Goal: Task Accomplishment & Management: Manage account settings

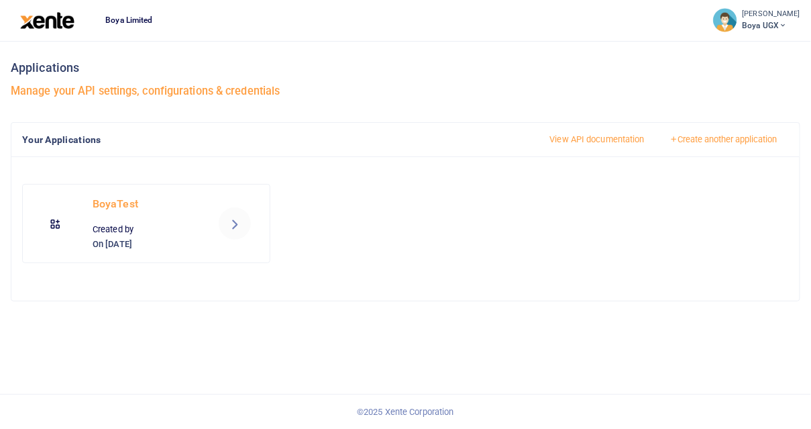
click at [213, 228] on div at bounding box center [405, 214] width 811 height 429
click at [227, 228] on icon at bounding box center [235, 223] width 16 height 16
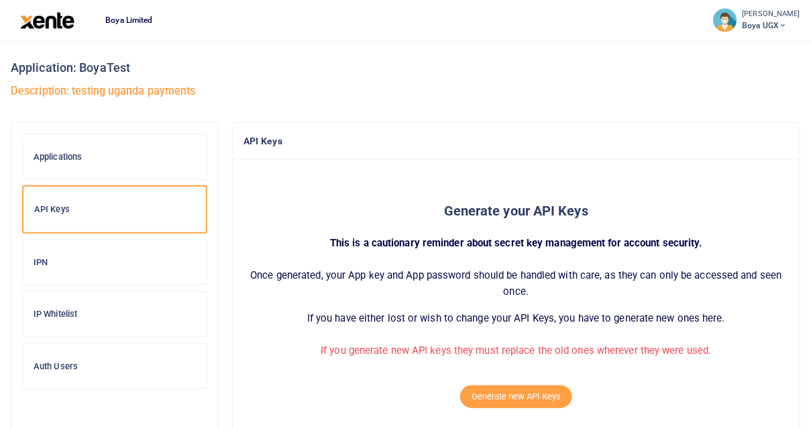
click at [87, 311] on h6 "IP Whitelist" at bounding box center [115, 314] width 162 height 11
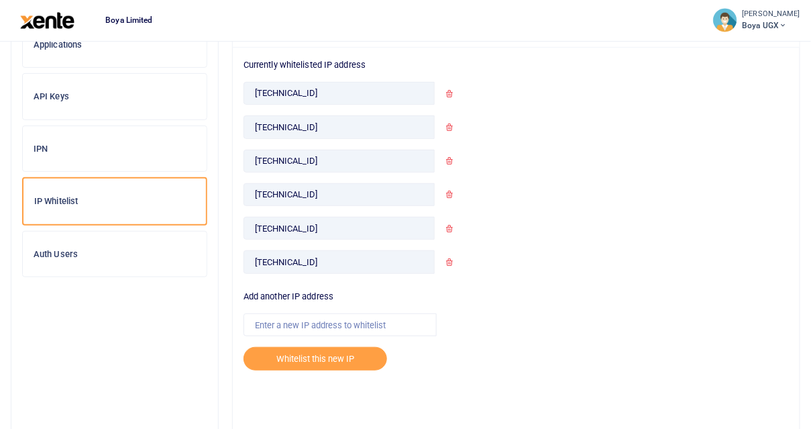
scroll to position [109, 0]
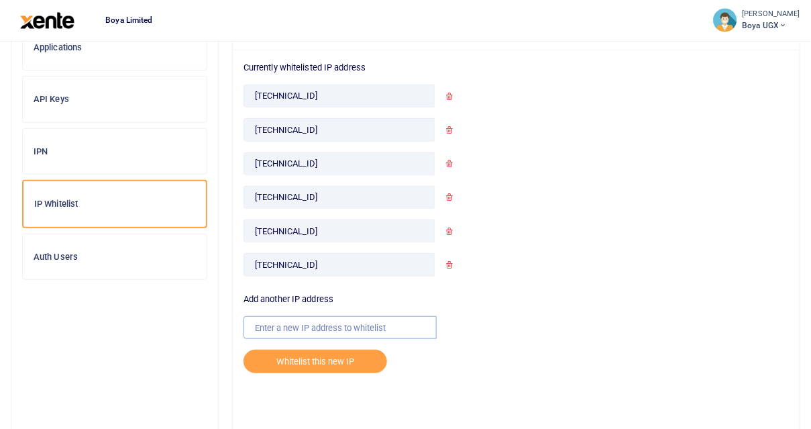
click at [299, 328] on input "text" at bounding box center [340, 327] width 193 height 23
paste input "129.222.147.110"
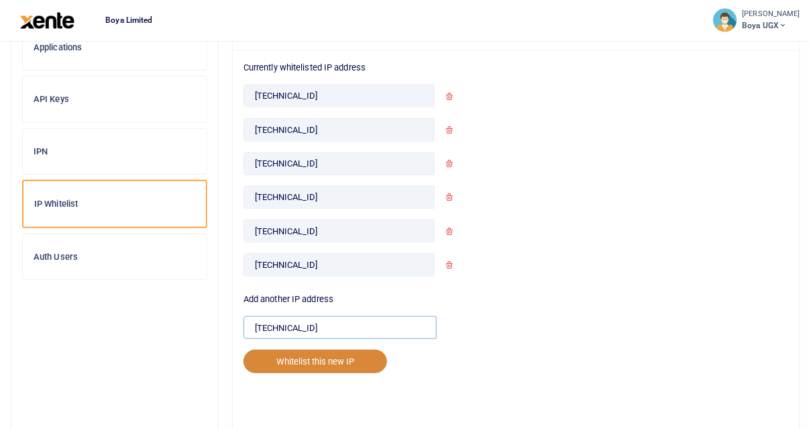
type input "129.222.147.110"
click at [295, 355] on button "Whitelist this new IP" at bounding box center [316, 361] width 144 height 23
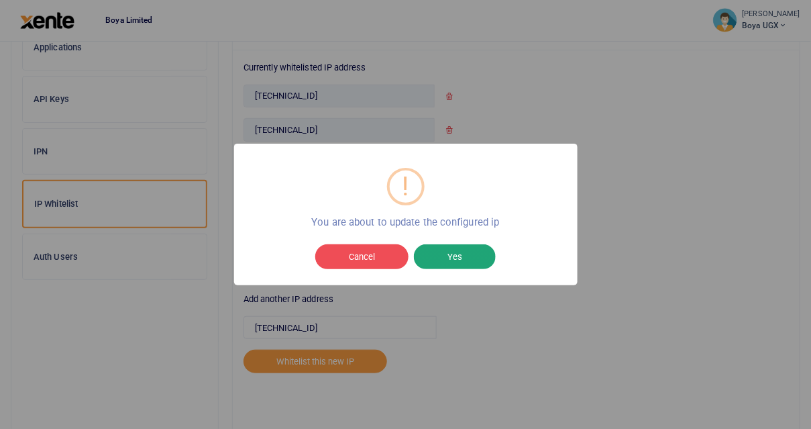
click at [470, 256] on button "Yes" at bounding box center [455, 256] width 82 height 25
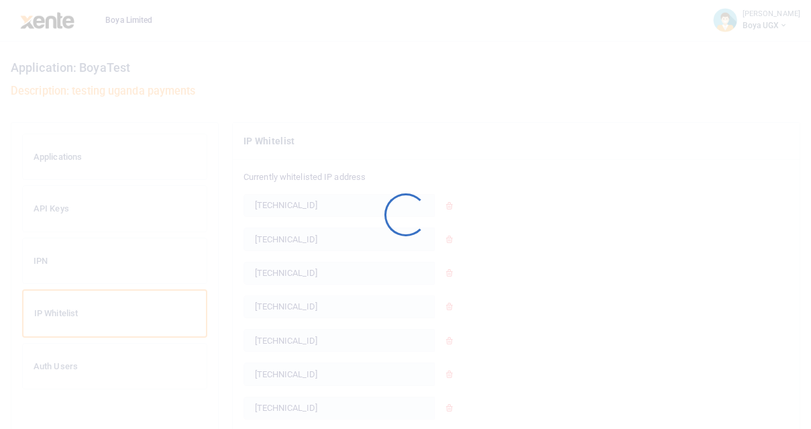
scroll to position [109, 0]
